Goal: Task Accomplishment & Management: Use online tool/utility

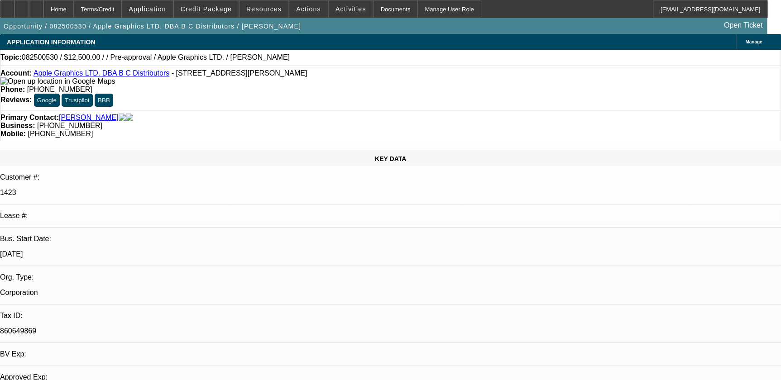
select select "0"
select select "2"
select select "0.1"
select select "1"
select select "2"
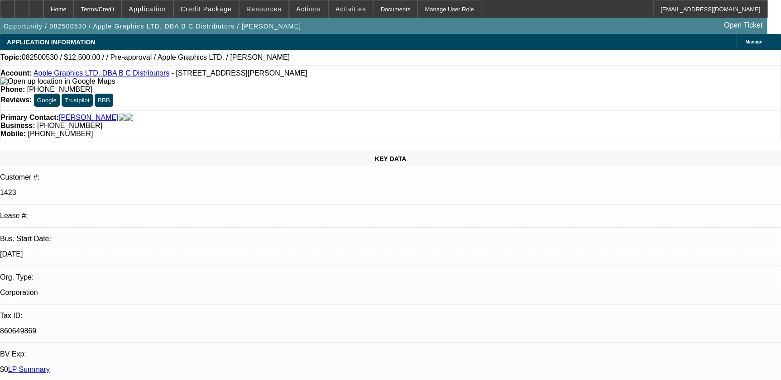
select select "4"
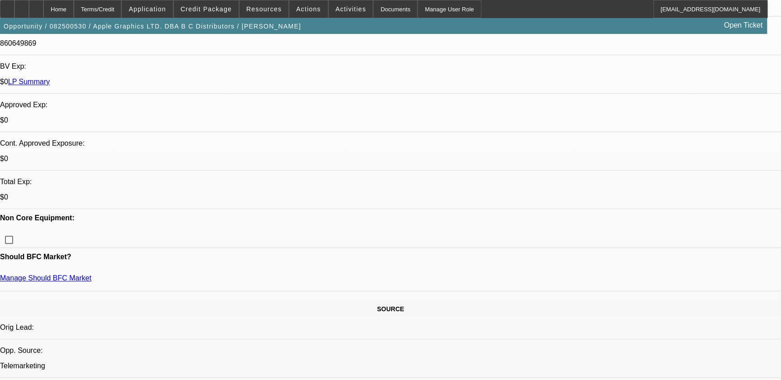
scroll to position [329, 0]
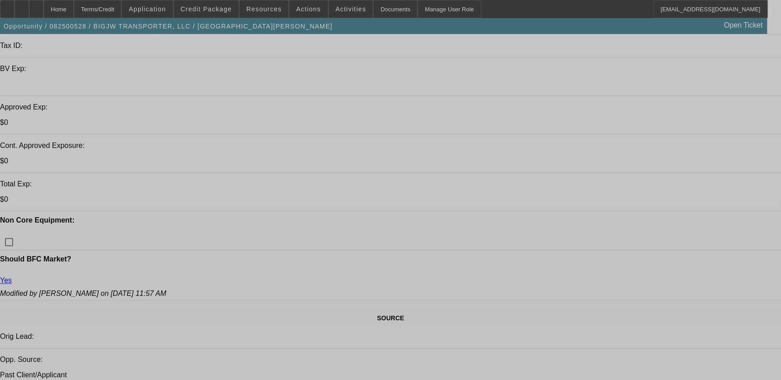
select select "0"
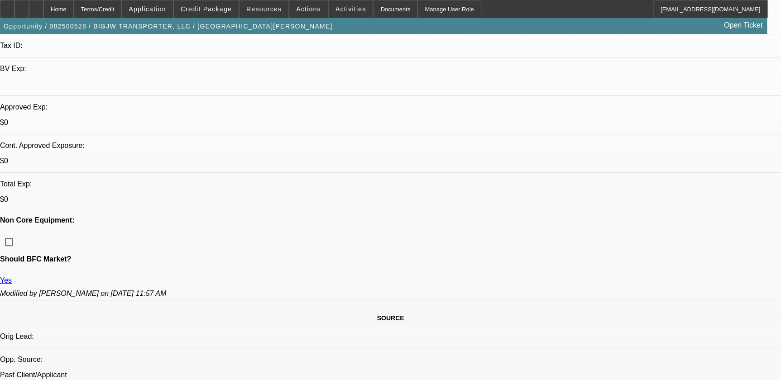
select select "2"
select select "0.1"
select select "4"
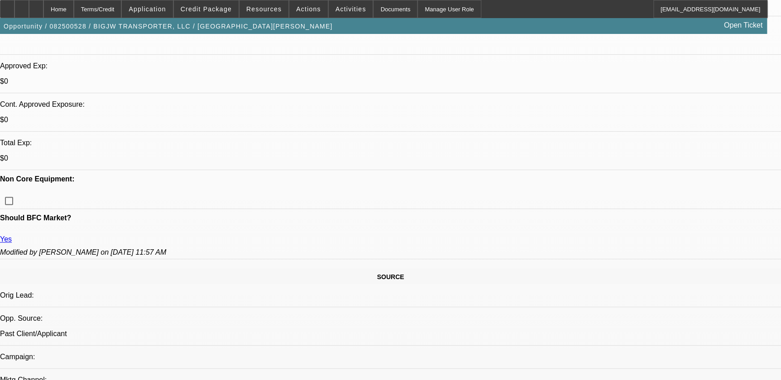
scroll to position [337, 0]
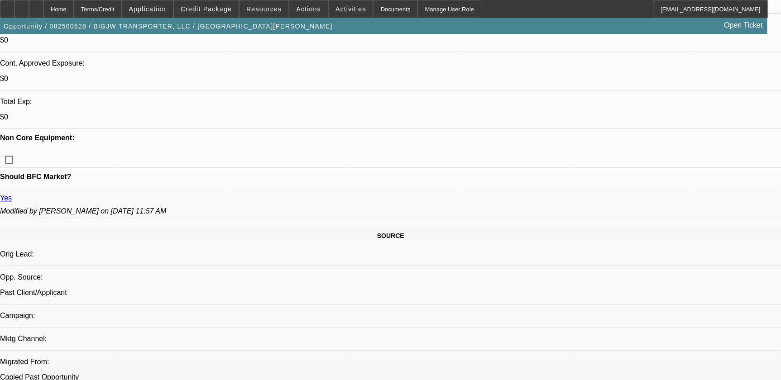
drag, startPoint x: 221, startPoint y: 254, endPoint x: 398, endPoint y: 253, distance: 176.9
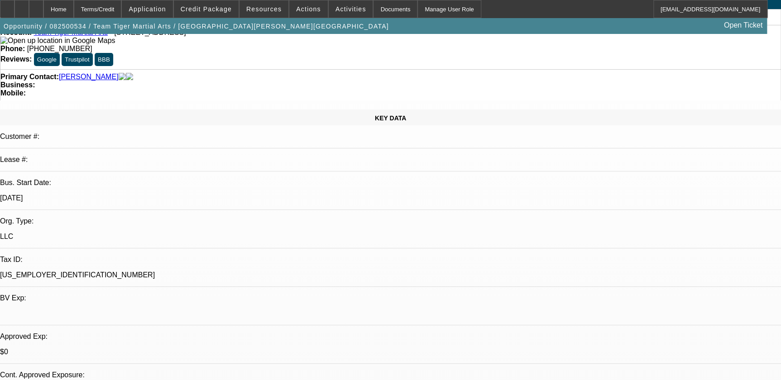
select select "0"
select select "2"
select select "0.1"
select select "4"
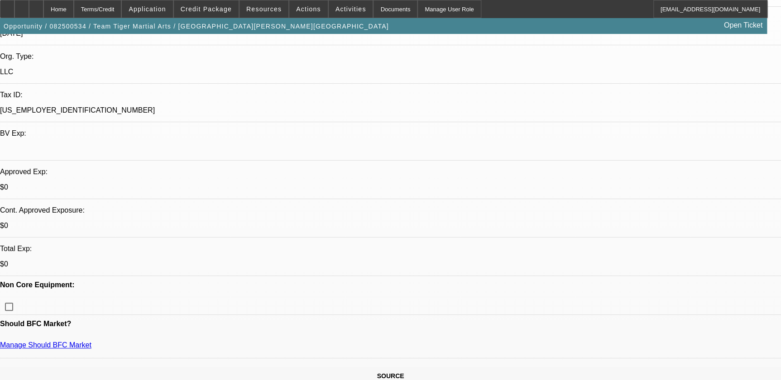
scroll to position [247, 0]
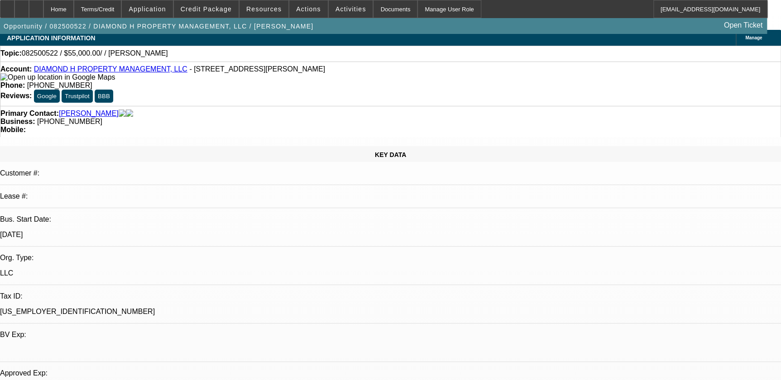
select select "0"
select select "2"
select select "0.1"
select select "4"
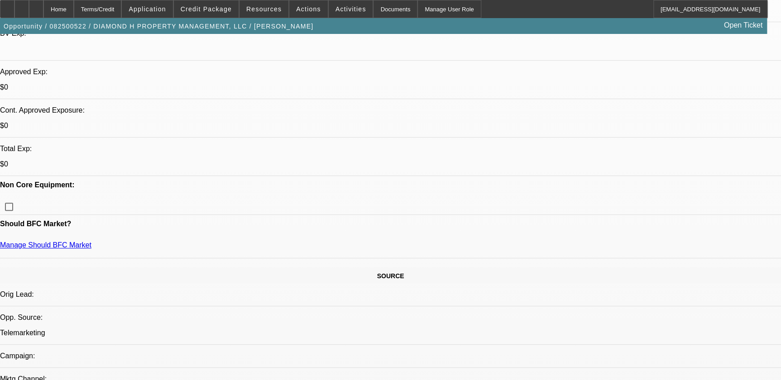
scroll to position [433, 0]
